Goal: Task Accomplishment & Management: Complete application form

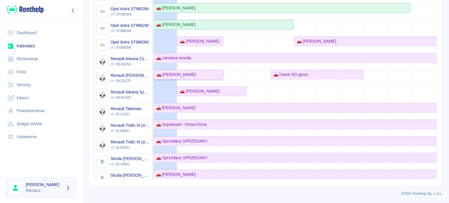
click at [196, 73] on div "🚗 [PERSON_NAME]" at bounding box center [175, 75] width 42 height 6
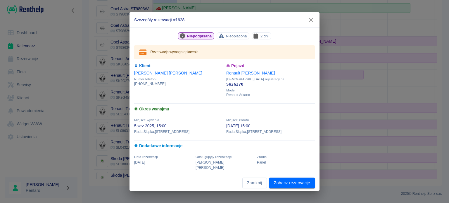
click at [312, 21] on icon "button" at bounding box center [311, 20] width 8 height 6
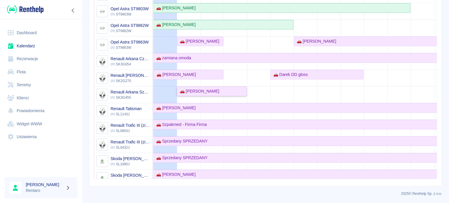
click at [226, 90] on div "🚗 [PERSON_NAME]" at bounding box center [211, 91] width 69 height 6
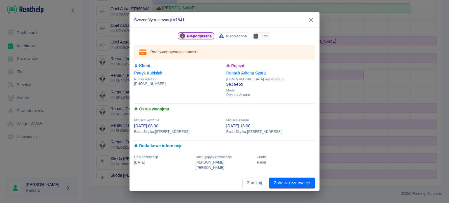
drag, startPoint x: 310, startPoint y: 23, endPoint x: 298, endPoint y: 43, distance: 23.6
click at [310, 23] on icon "button" at bounding box center [311, 20] width 8 height 6
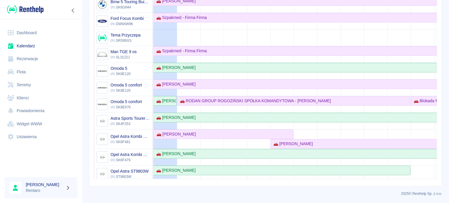
scroll to position [5, 0]
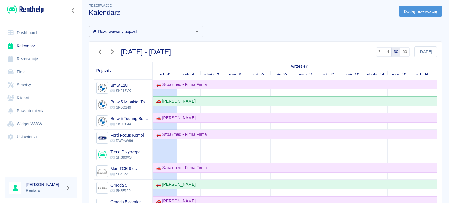
click at [406, 12] on link "Dodaj rezerwację" at bounding box center [420, 11] width 43 height 11
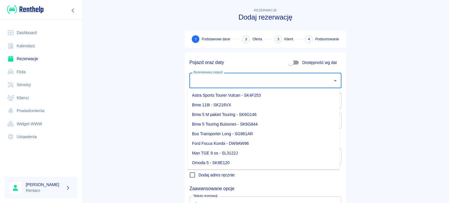
click at [253, 81] on input "Rezerwowany pojazd" at bounding box center [261, 80] width 138 height 10
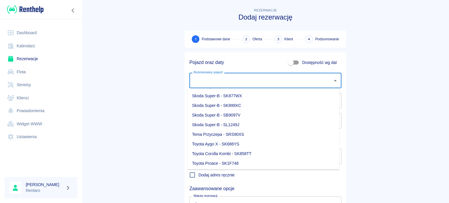
scroll to position [309, 0]
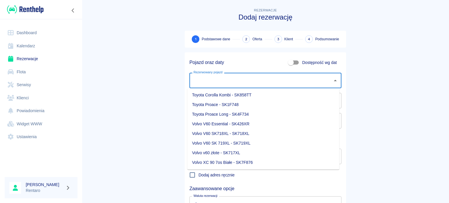
click at [246, 112] on li "Toyota Proace Long - SK4F734" at bounding box center [263, 115] width 152 height 10
type input "Toyota Proace Long - SK4F734"
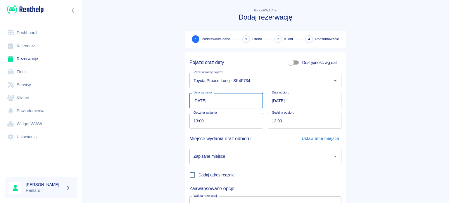
click at [213, 105] on input "[DATE]" at bounding box center [226, 100] width 74 height 15
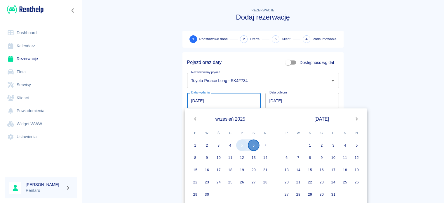
drag, startPoint x: 253, startPoint y: 146, endPoint x: 246, endPoint y: 144, distance: 8.0
click at [254, 147] on button "6" at bounding box center [254, 145] width 12 height 12
type input "[DATE]"
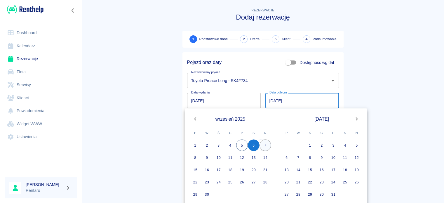
click at [263, 145] on button "7" at bounding box center [266, 145] width 12 height 12
type input "[DATE]"
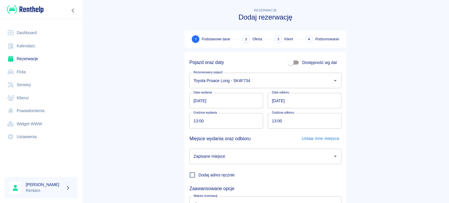
click at [190, 121] on input "13:00" at bounding box center [224, 120] width 70 height 15
type input "07:00"
click at [273, 122] on input "13:00" at bounding box center [303, 120] width 70 height 15
type input "07:00"
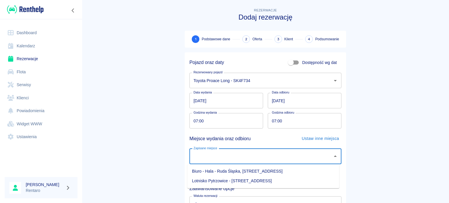
click at [297, 157] on input "Zapisane miejsce" at bounding box center [261, 156] width 138 height 10
click at [267, 174] on li "Biuro - Hala - Ruda Śląska, [STREET_ADDRESS]" at bounding box center [263, 171] width 152 height 10
type input "Biuro - Hala - Ruda Śląska, [STREET_ADDRESS]"
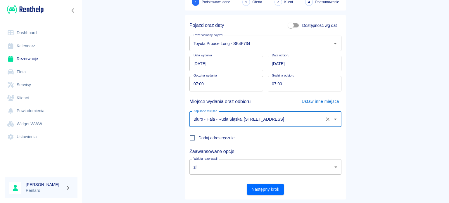
scroll to position [50, 0]
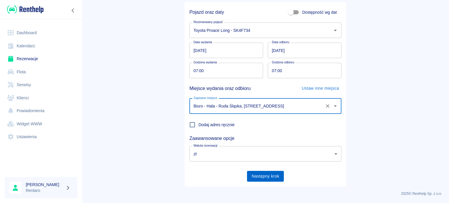
click at [260, 181] on button "Następny krok" at bounding box center [265, 176] width 37 height 11
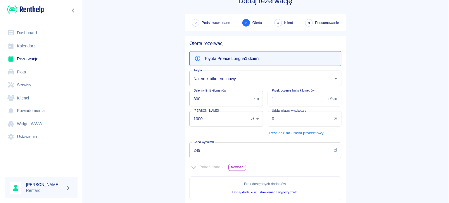
scroll to position [58, 0]
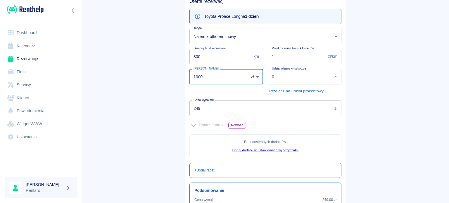
drag, startPoint x: 226, startPoint y: 74, endPoint x: 225, endPoint y: 77, distance: 3.6
click at [225, 77] on input "1000" at bounding box center [216, 76] width 55 height 15
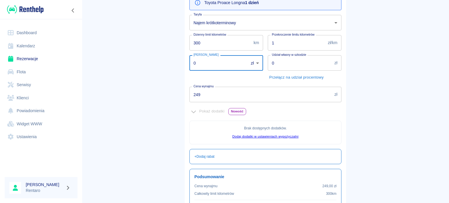
scroll to position [117, 0]
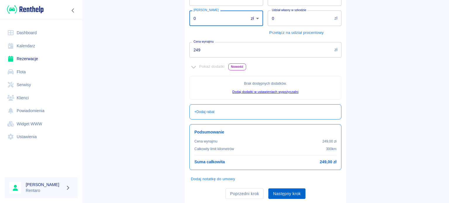
type input "0"
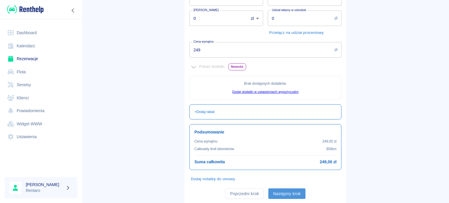
click at [289, 193] on button "Następny krok" at bounding box center [286, 193] width 37 height 11
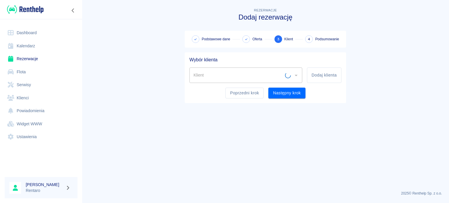
scroll to position [0, 0]
click at [268, 76] on input "Klient" at bounding box center [241, 75] width 99 height 10
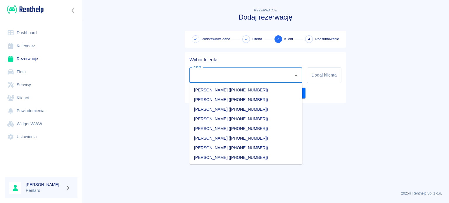
click at [243, 102] on li "[PERSON_NAME] ([PHONE_NUMBER])" at bounding box center [245, 100] width 113 height 10
type input "[PERSON_NAME] ([PHONE_NUMBER])"
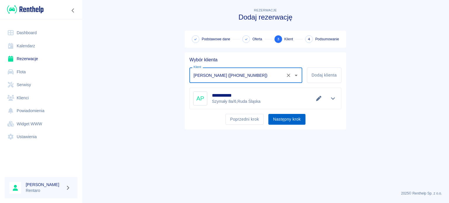
click at [287, 117] on button "Następny krok" at bounding box center [286, 119] width 37 height 11
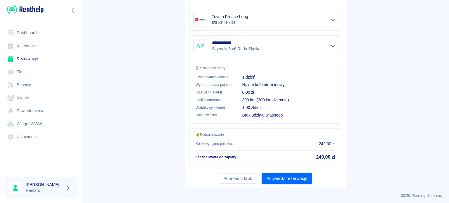
scroll to position [111, 0]
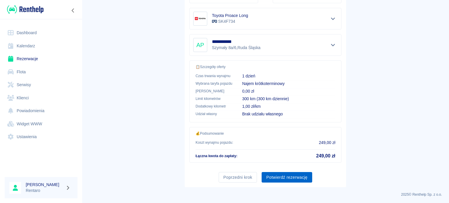
click at [293, 176] on button "Potwierdź rezerwację" at bounding box center [286, 177] width 51 height 11
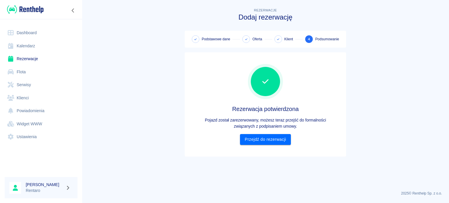
scroll to position [0, 0]
click at [274, 141] on link "Przejdź do rezerwacji" at bounding box center [265, 139] width 51 height 11
